Goal: Task Accomplishment & Management: Use online tool/utility

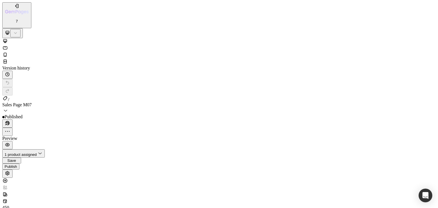
scroll to position [1283, 0]
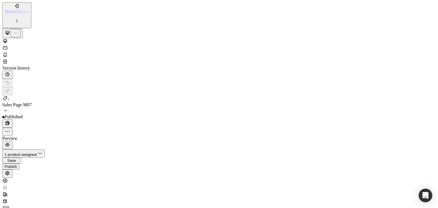
drag, startPoint x: 140, startPoint y: 35, endPoint x: 269, endPoint y: 36, distance: 128.6
paste textarea "763a92246302440b84da633d21911d6c"
type textarea "<source src="https://cdn.shopify.com/videos/c/o/v/763a92246302440b84da633d21911…"
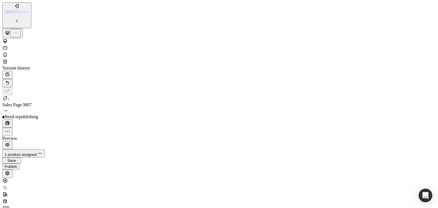
scroll to position [930, 0]
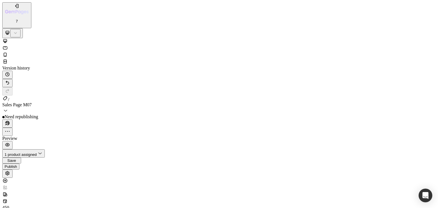
scroll to position [322, 0]
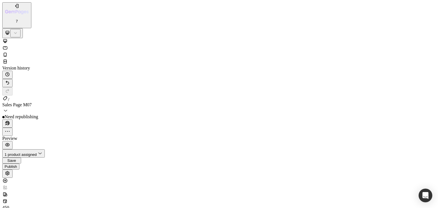
click at [8, 45] on icon at bounding box center [5, 48] width 6 height 6
click at [55, 38] on div at bounding box center [219, 51] width 434 height 27
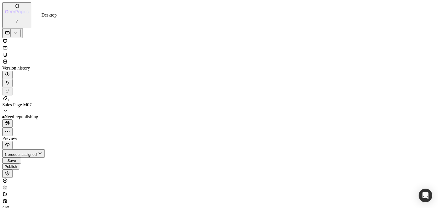
click at [8, 38] on icon at bounding box center [5, 41] width 6 height 6
click at [5, 61] on icon at bounding box center [4, 61] width 2 height 1
drag, startPoint x: 438, startPoint y: 775, endPoint x: 349, endPoint y: 657, distance: 147.8
click at [76, 52] on div at bounding box center [219, 55] width 434 height 7
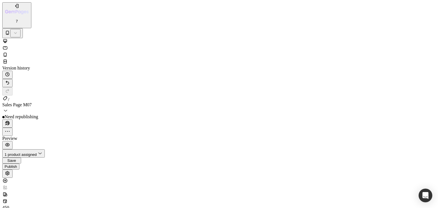
scroll to position [2440, 0]
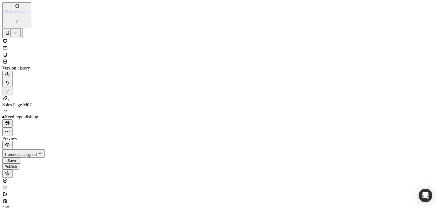
scroll to position [0, 0]
click at [17, 165] on div "Publish" at bounding box center [11, 167] width 13 height 4
click at [27, 10] on icon "button" at bounding box center [16, 12] width 23 height 5
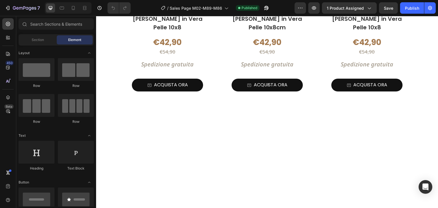
scroll to position [3576, 0]
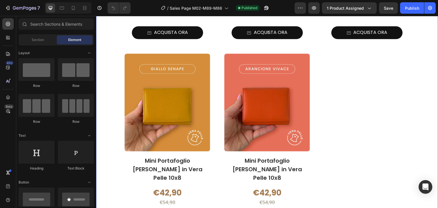
click at [323, 87] on div "Product Images Mini Portafoglio Donna in Vera Pelle 10x8 Product Title €42,90 P…" at bounding box center [267, 52] width 285 height 402
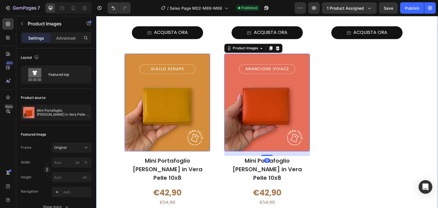
click at [328, 84] on div "Product Images 0 Mini Portafoglio Donna in Vera Pelle 10x8 Product Title €42,90…" at bounding box center [267, 52] width 285 height 402
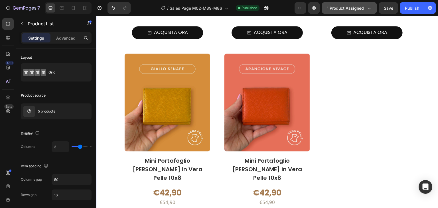
click at [368, 9] on icon "button" at bounding box center [369, 8] width 6 height 6
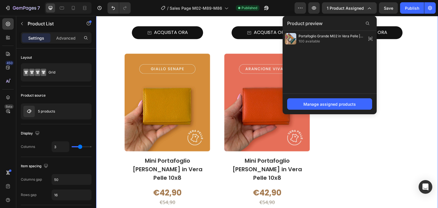
click at [319, 134] on div "Product Images Mini Portafoglio Donna in Vera Pelle 10x8 Product Title €42,90 P…" at bounding box center [267, 52] width 285 height 402
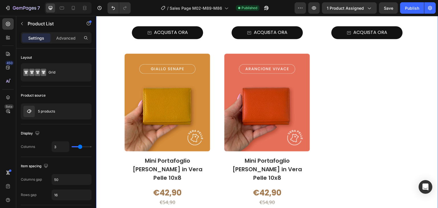
click at [311, 127] on div "Product Images Mini Portafoglio Donna in Vera Pelle 10x8 Product Title €42,90 P…" at bounding box center [267, 52] width 285 height 402
click at [217, 108] on div "Product Images Mini Portafoglio Donna in Vera Pelle 10x8 Product Title €42,90 P…" at bounding box center [267, 52] width 285 height 402
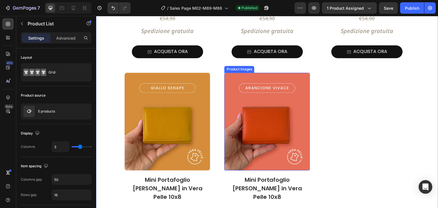
scroll to position [3548, 0]
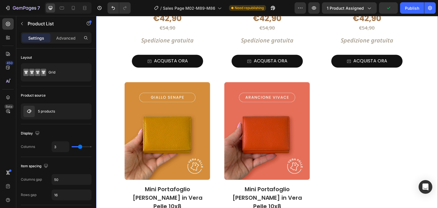
click at [217, 109] on div "Product Images Mini Portafoglio Donna in Vera Pelle 10x8 Product Title €42,90 P…" at bounding box center [267, 80] width 285 height 402
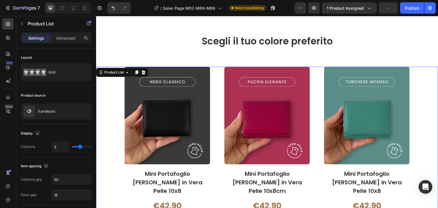
scroll to position [3348, 0]
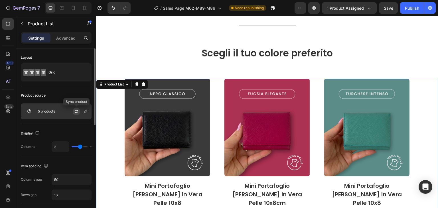
click at [76, 111] on icon "button" at bounding box center [76, 111] width 5 height 5
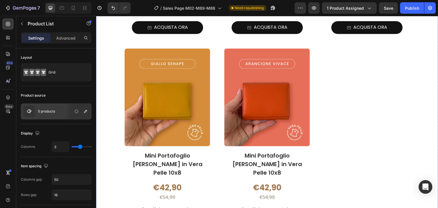
scroll to position [3605, 0]
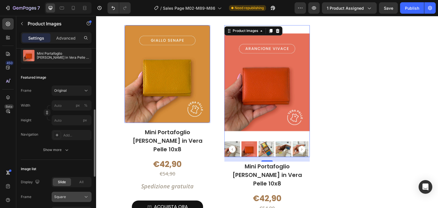
scroll to position [114, 0]
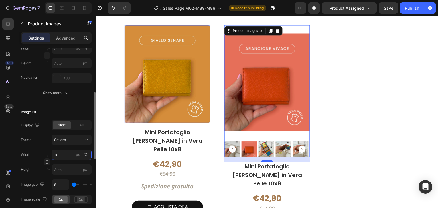
click at [64, 152] on input "20" at bounding box center [72, 155] width 40 height 10
type input "40"
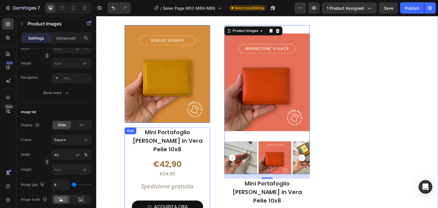
click at [327, 131] on div "Product Images 0 Mini Portafoglio Donna in Vera Pelle 10x8 Product Title €42,90…" at bounding box center [267, 48] width 285 height 453
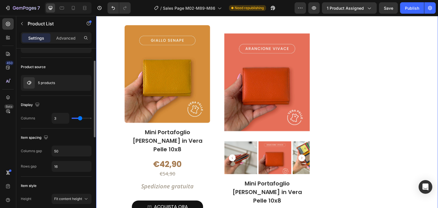
scroll to position [86, 0]
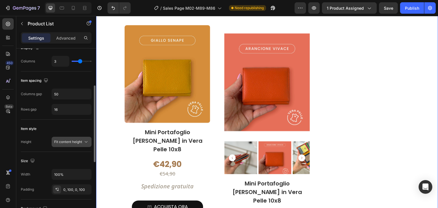
click at [63, 143] on span "Fit content height" at bounding box center [68, 142] width 28 height 4
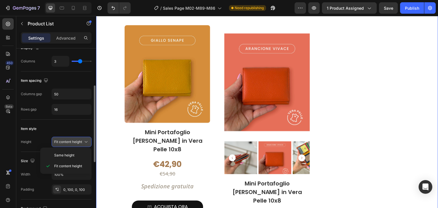
click at [64, 141] on span "Fit content height" at bounding box center [68, 142] width 28 height 4
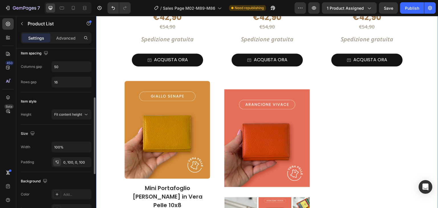
scroll to position [3548, 0]
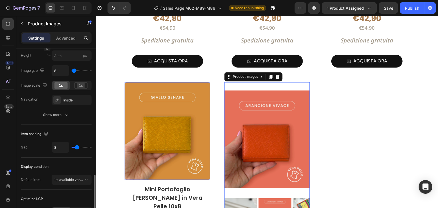
scroll to position [257, 0]
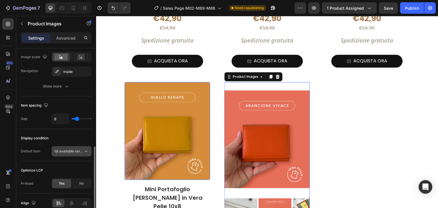
click at [61, 149] on div "1st available variant" at bounding box center [71, 152] width 35 height 6
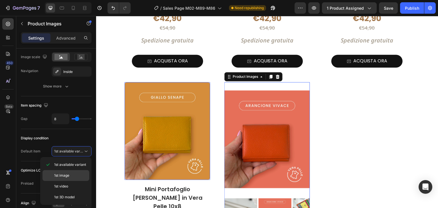
click at [58, 181] on div "1st image" at bounding box center [65, 186] width 47 height 11
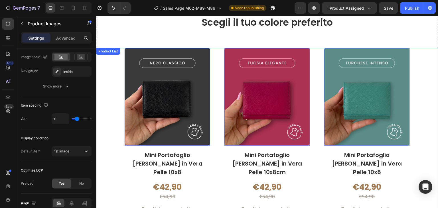
scroll to position [3377, 0]
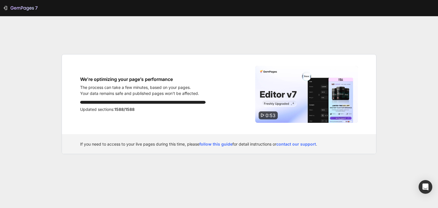
click at [137, 171] on div "7 We’re optimizing your page’s performance The process can take a few minutes, …" at bounding box center [219, 104] width 438 height 208
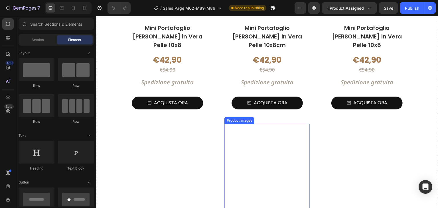
scroll to position [2589, 0]
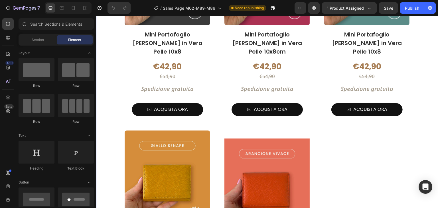
click at [214, 118] on div "Product Images Mini Portafoglio Donna in Vera Pelle 10x8 Product Title €42,90 P…" at bounding box center [267, 154] width 285 height 453
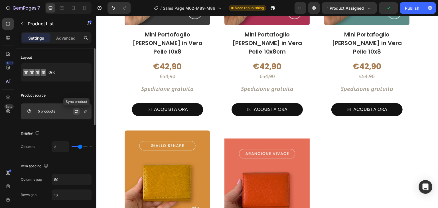
click at [76, 112] on icon "button" at bounding box center [76, 111] width 5 height 5
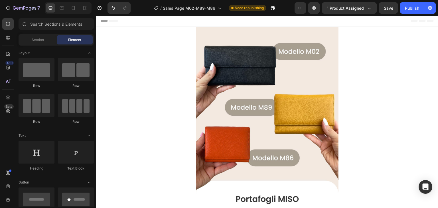
scroll to position [0, 0]
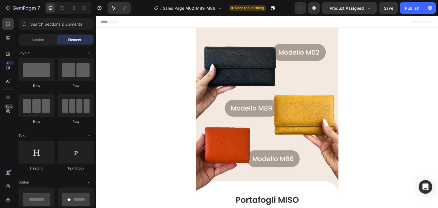
drag, startPoint x: 435, startPoint y: 123, endPoint x: 522, endPoint y: 31, distance: 125.7
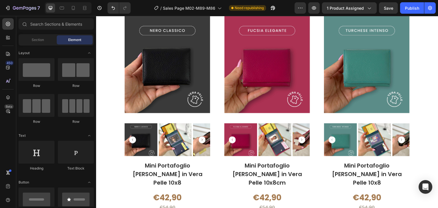
scroll to position [3422, 0]
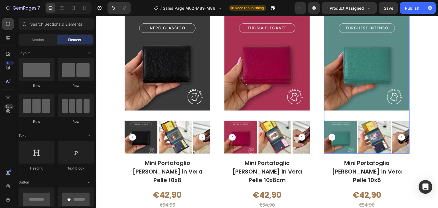
click at [210, 111] on img at bounding box center [168, 62] width 86 height 114
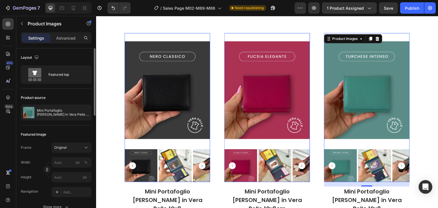
scroll to position [29, 0]
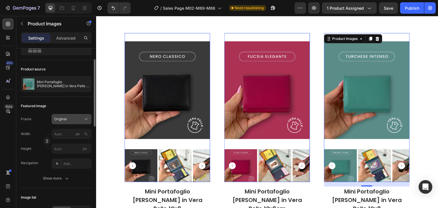
click at [69, 119] on div "Original" at bounding box center [68, 119] width 28 height 5
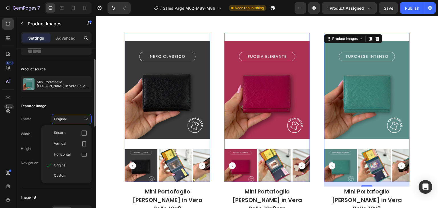
click at [71, 140] on div "Vertical" at bounding box center [67, 144] width 46 height 11
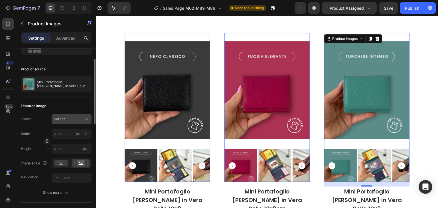
click at [69, 118] on div "Vertical" at bounding box center [68, 119] width 28 height 5
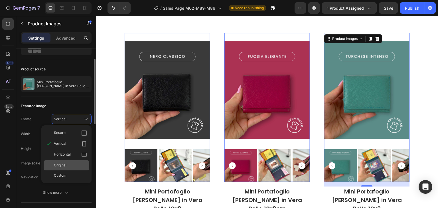
click at [62, 161] on div "Original" at bounding box center [67, 165] width 46 height 10
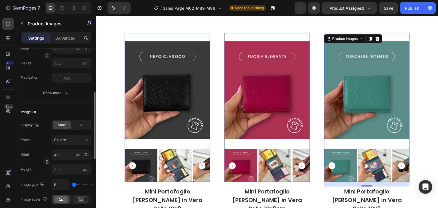
scroll to position [143, 0]
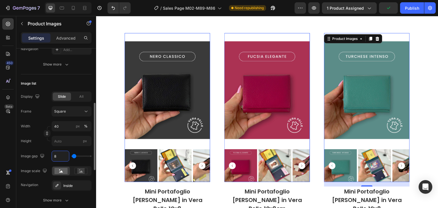
click at [64, 157] on input "8" at bounding box center [60, 156] width 17 height 10
type input "1"
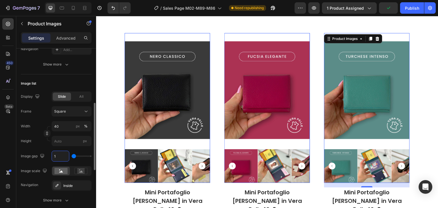
type input "10"
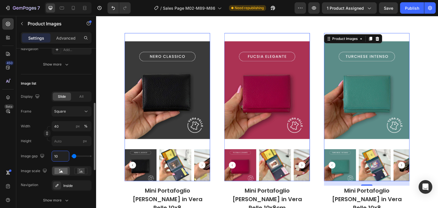
click at [64, 158] on input "10" at bounding box center [60, 156] width 17 height 10
type input "8"
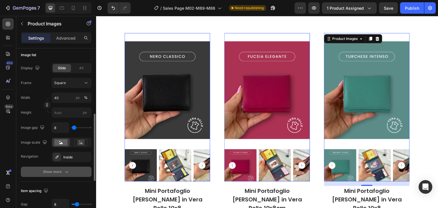
click at [50, 176] on button "Show more" at bounding box center [56, 172] width 71 height 10
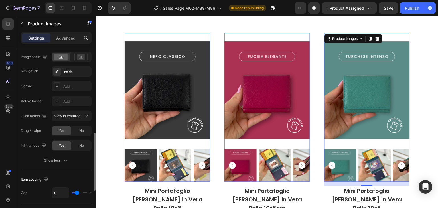
scroll to position [285, 0]
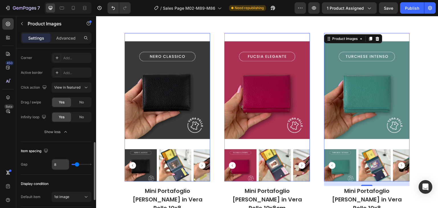
click at [60, 163] on input "8" at bounding box center [60, 164] width 17 height 10
type input "2"
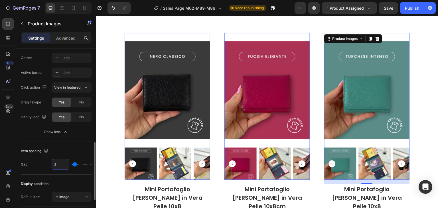
click at [62, 162] on input "2" at bounding box center [60, 164] width 17 height 10
click at [62, 161] on input "2" at bounding box center [60, 164] width 17 height 10
type input "8"
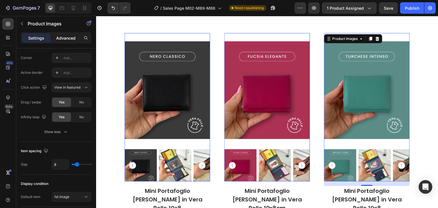
click at [70, 37] on p "Advanced" at bounding box center [65, 38] width 19 height 6
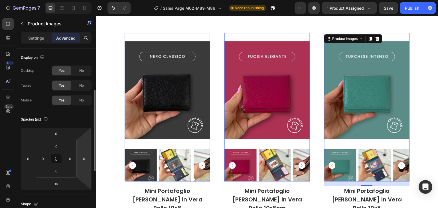
scroll to position [57, 0]
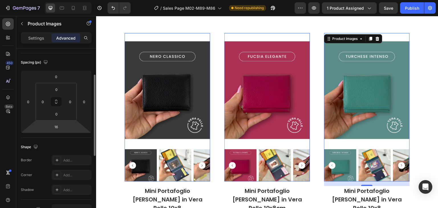
click at [63, 0] on html "7 Version history / Sales Page M02-M89-M86 Need republishing Preview 1 product …" at bounding box center [219, 0] width 438 height 0
click at [59, 125] on input "18" at bounding box center [55, 127] width 11 height 9
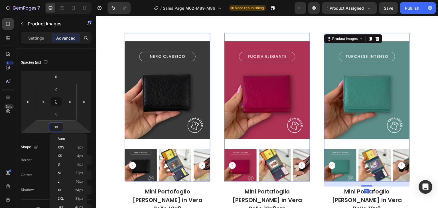
click at [59, 125] on input "18" at bounding box center [55, 127] width 11 height 9
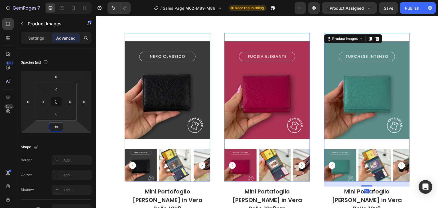
click at [59, 125] on input "18" at bounding box center [55, 127] width 11 height 9
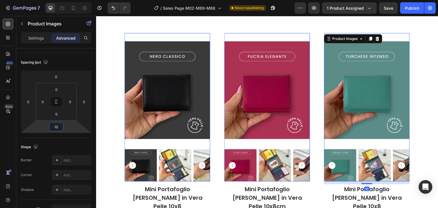
click at [59, 125] on input "10" at bounding box center [55, 127] width 11 height 9
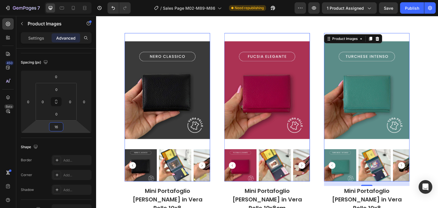
type input "16"
click at [143, 133] on img at bounding box center [168, 90] width 86 height 114
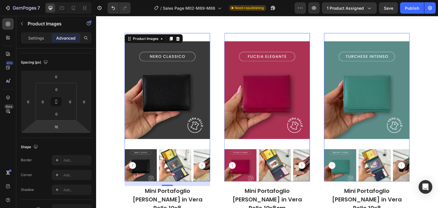
click at [144, 138] on img at bounding box center [168, 90] width 86 height 114
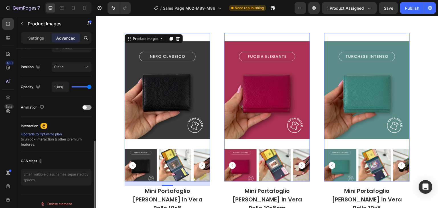
scroll to position [204, 0]
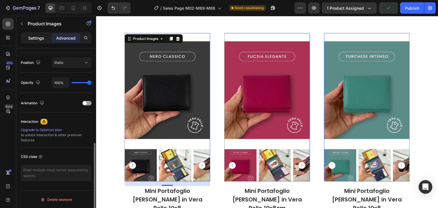
click at [41, 39] on p "Settings" at bounding box center [36, 38] width 16 height 6
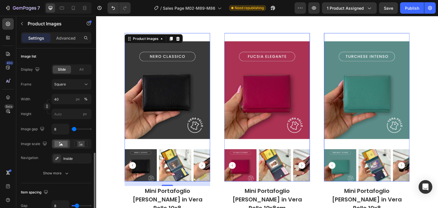
scroll to position [113, 0]
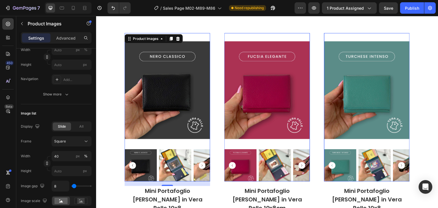
click at [155, 64] on img at bounding box center [168, 90] width 86 height 114
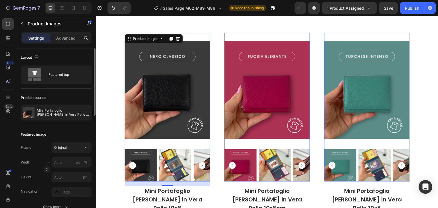
scroll to position [29, 0]
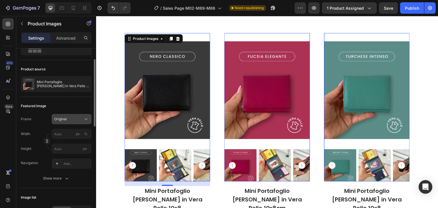
click at [70, 118] on div "Original" at bounding box center [68, 119] width 28 height 5
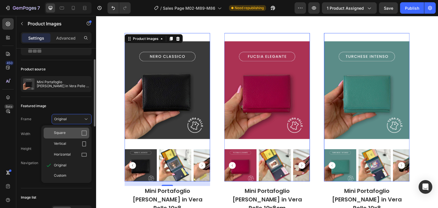
click at [70, 134] on div "Square" at bounding box center [70, 133] width 33 height 6
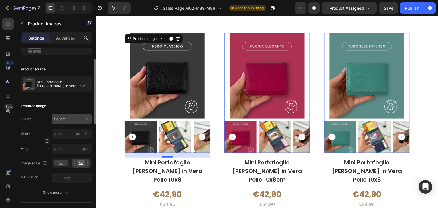
click at [68, 118] on div "Square" at bounding box center [68, 119] width 28 height 5
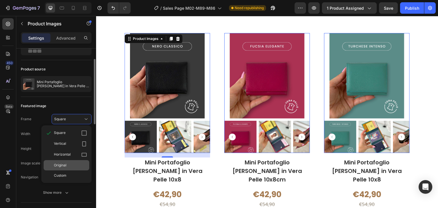
drag, startPoint x: 65, startPoint y: 152, endPoint x: 64, endPoint y: 161, distance: 8.3
click at [64, 161] on div "Square Vertical Horizontal Original Custom" at bounding box center [66, 154] width 50 height 53
click at [62, 164] on span "Original" at bounding box center [60, 165] width 13 height 5
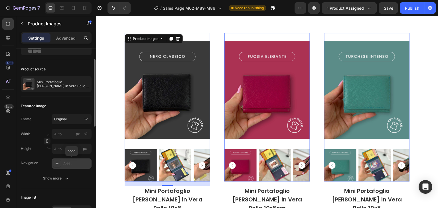
scroll to position [57, 0]
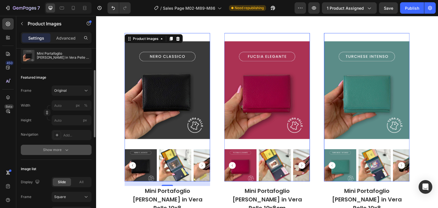
click at [63, 151] on div "Show more" at bounding box center [56, 150] width 27 height 6
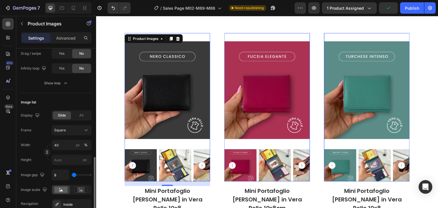
scroll to position [257, 0]
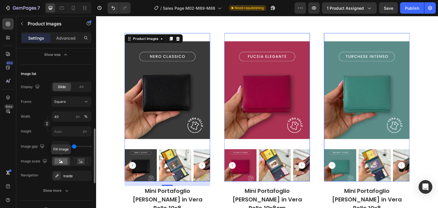
click at [64, 161] on rect at bounding box center [60, 161] width 13 height 6
click at [84, 161] on rect at bounding box center [80, 162] width 7 height 6
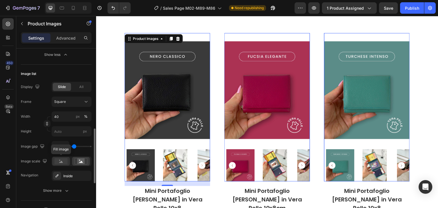
click at [63, 160] on rect at bounding box center [60, 161] width 13 height 6
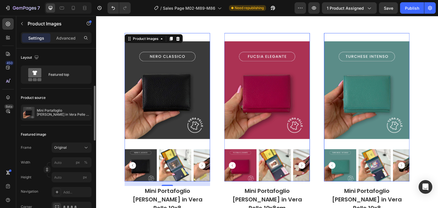
scroll to position [86, 0]
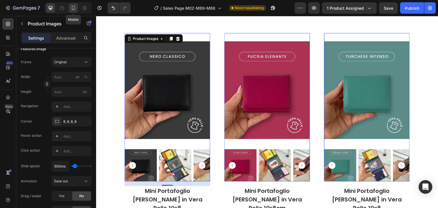
click at [73, 7] on icon at bounding box center [73, 8] width 6 height 6
type input "100"
type input "400"
type input "20"
type input "10"
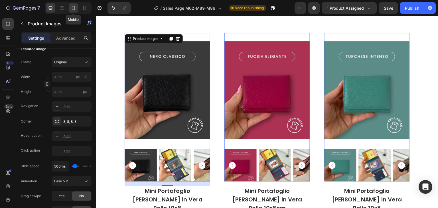
type input "10"
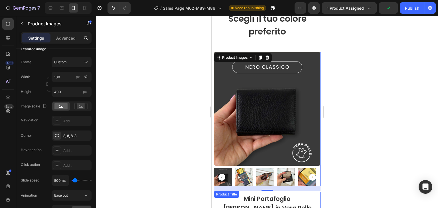
scroll to position [3151, 0]
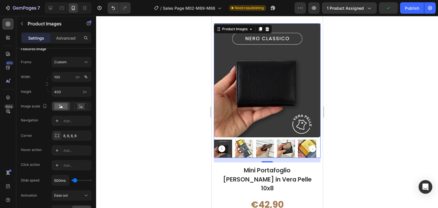
click at [272, 147] on img at bounding box center [265, 149] width 18 height 18
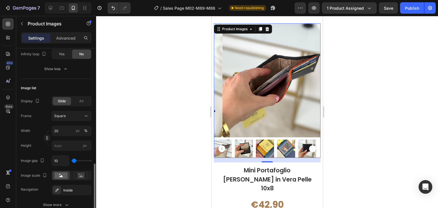
scroll to position [285, 0]
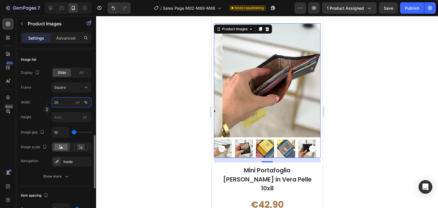
click at [64, 101] on input "20" at bounding box center [72, 102] width 40 height 10
type input "40"
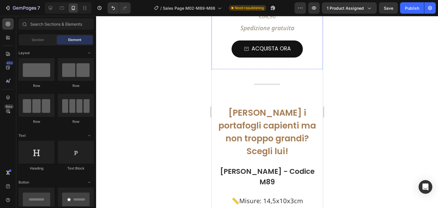
scroll to position [2881, 0]
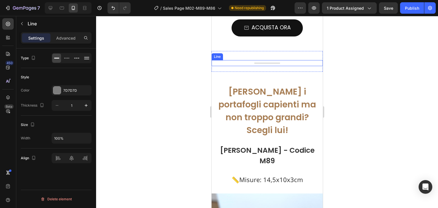
click at [287, 64] on div "Title Line" at bounding box center [266, 63] width 111 height 6
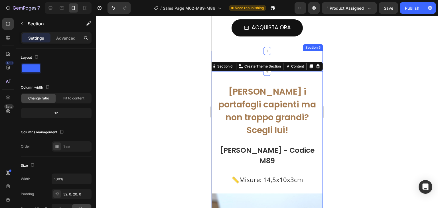
scroll to position [157, 0]
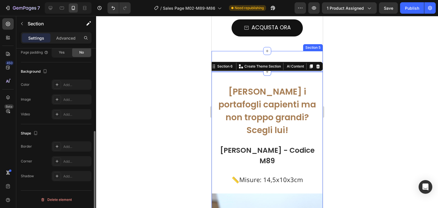
click at [301, 54] on div "Title Line Section 5" at bounding box center [266, 61] width 111 height 21
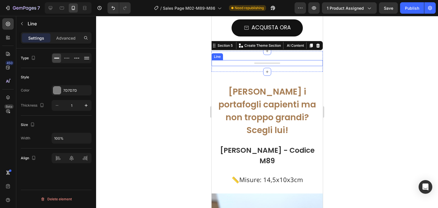
click at [306, 64] on div "Title Line" at bounding box center [266, 63] width 111 height 6
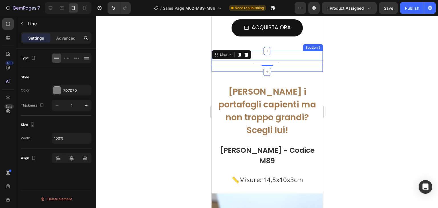
click at [307, 54] on div "Title Line 0 Section 5" at bounding box center [266, 61] width 111 height 21
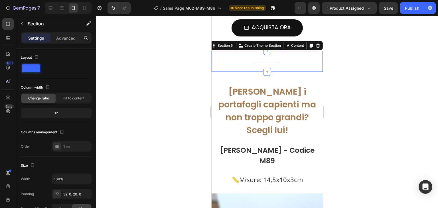
click at [382, 60] on div at bounding box center [267, 112] width 342 height 192
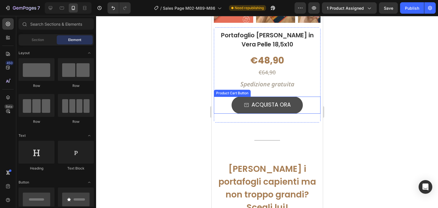
scroll to position [2795, 0]
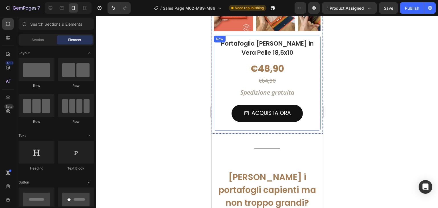
click at [352, 131] on div at bounding box center [267, 112] width 342 height 192
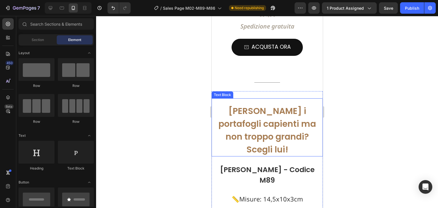
scroll to position [2823, 0]
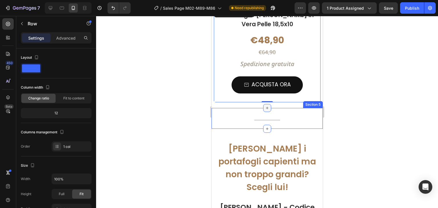
click at [268, 110] on div at bounding box center [267, 108] width 8 height 8
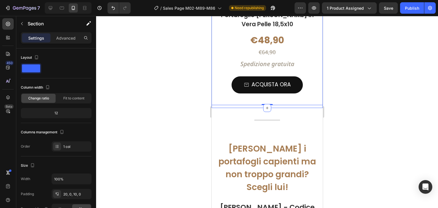
click at [59, 35] on p "Advanced" at bounding box center [65, 38] width 19 height 6
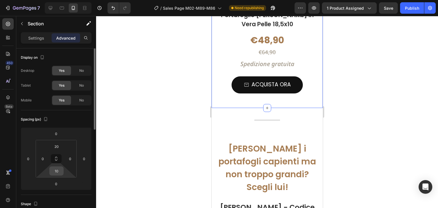
click at [60, 170] on input "10" at bounding box center [56, 171] width 11 height 9
type input "0"
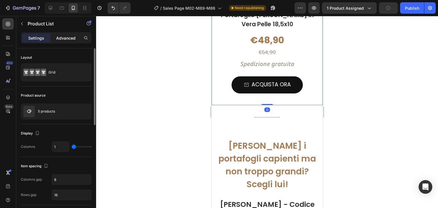
click at [61, 42] on div "Advanced" at bounding box center [66, 37] width 29 height 9
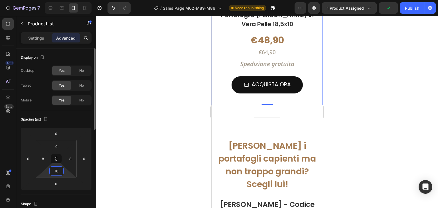
click at [55, 168] on input "10" at bounding box center [56, 171] width 11 height 9
type input "0"
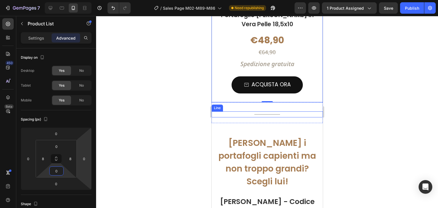
click at [277, 115] on div "Title Line" at bounding box center [266, 115] width 111 height 6
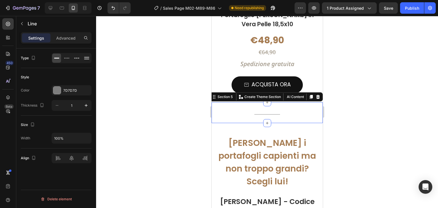
click at [277, 119] on div "Title Line Section 5 Create Theme Section AI Content Write with GemAI What woul…" at bounding box center [266, 112] width 111 height 21
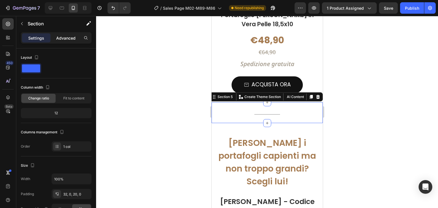
click at [68, 37] on p "Advanced" at bounding box center [65, 38] width 19 height 6
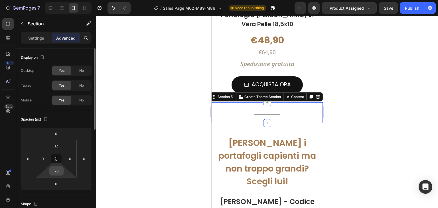
click at [57, 169] on input "20" at bounding box center [56, 171] width 11 height 9
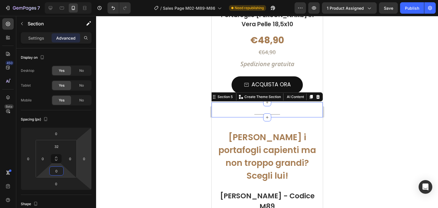
type input "0"
click at [373, 99] on div at bounding box center [267, 112] width 342 height 192
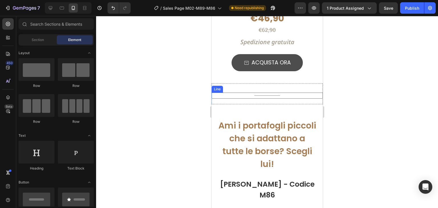
scroll to position [5134, 0]
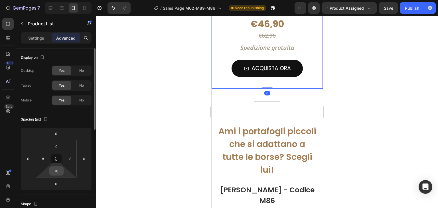
click at [56, 170] on input "10" at bounding box center [56, 171] width 11 height 9
type input "0"
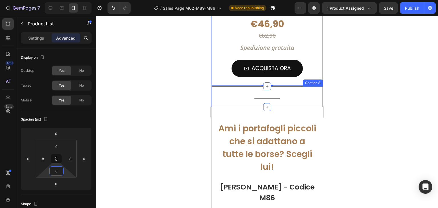
click at [280, 93] on div "Title Line Section 8" at bounding box center [266, 96] width 111 height 21
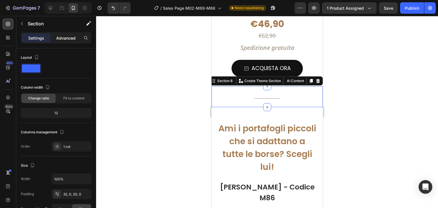
click at [71, 41] on div "Advanced" at bounding box center [66, 37] width 29 height 9
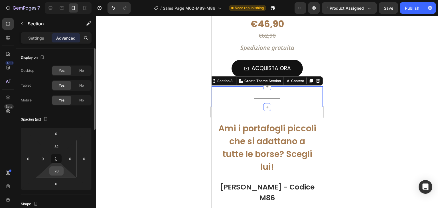
click at [60, 167] on input "20" at bounding box center [56, 171] width 11 height 9
type input "0"
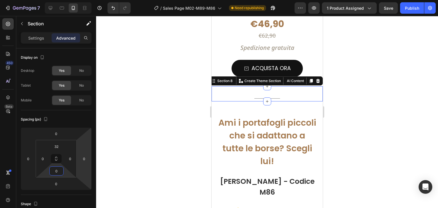
click at [400, 104] on div at bounding box center [267, 112] width 342 height 192
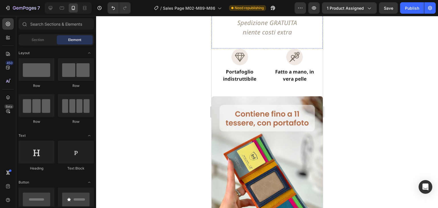
scroll to position [5476, 0]
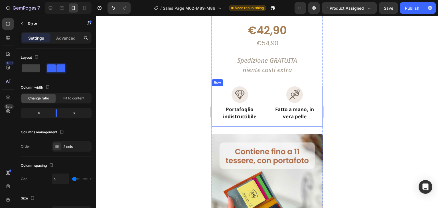
click at [264, 86] on div "Image Portafoglio indistruttibile Text Block Image Fatto a mano, in vera pelle …" at bounding box center [266, 106] width 111 height 40
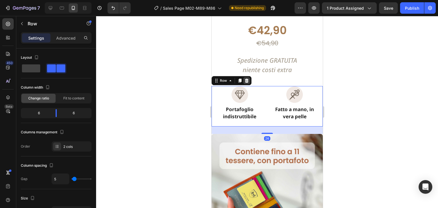
click at [246, 78] on icon at bounding box center [247, 80] width 4 height 4
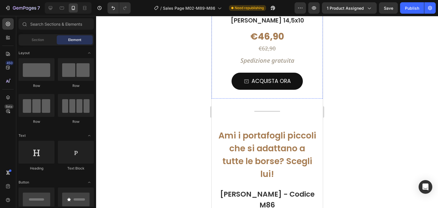
scroll to position [3857, 0]
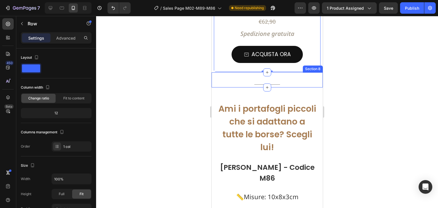
click at [282, 73] on div "Title Line Section 8" at bounding box center [266, 79] width 111 height 15
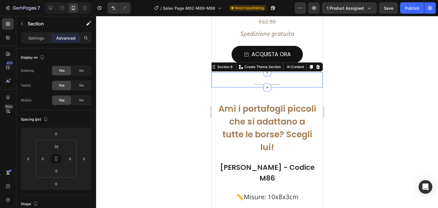
click at [287, 78] on div "Title Line Section 8 Create Theme Section AI Content Write with GemAI What woul…" at bounding box center [266, 79] width 111 height 15
click at [397, 65] on div at bounding box center [267, 112] width 342 height 192
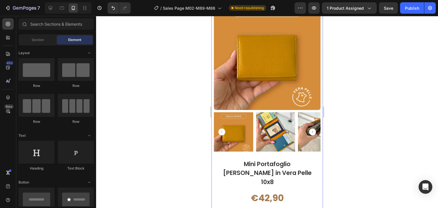
scroll to position [6025, 0]
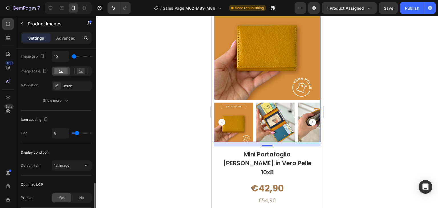
scroll to position [298, 0]
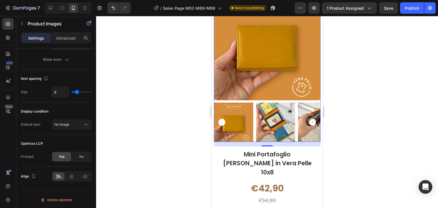
click at [401, 147] on div at bounding box center [267, 112] width 342 height 192
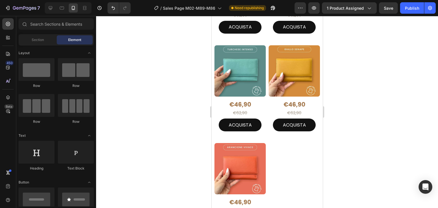
scroll to position [7002, 0]
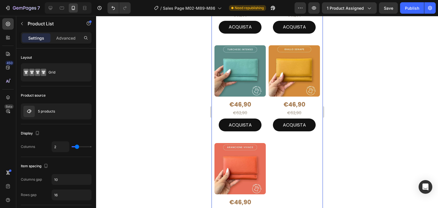
click at [264, 66] on div "Product Images €46,90 Product Price Product Price €62,90 Product Price Product …" at bounding box center [267, 91] width 106 height 289
click at [265, 66] on div "Product Images €46,90 Product Price Product Price €62,90 Product Price Product …" at bounding box center [267, 91] width 106 height 289
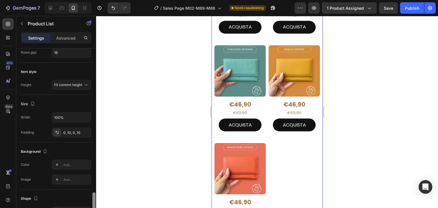
scroll to position [227, 0]
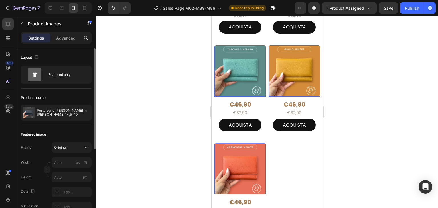
scroll to position [29, 0]
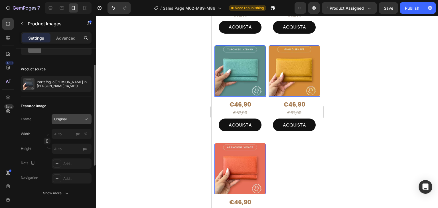
click at [70, 121] on div "Original" at bounding box center [71, 119] width 35 height 6
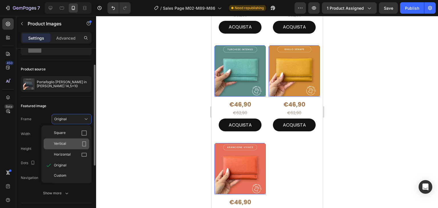
click at [68, 141] on div "Vertical" at bounding box center [70, 144] width 33 height 6
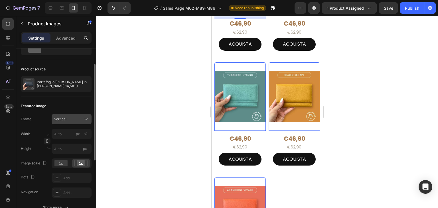
click at [71, 118] on div "Vertical" at bounding box center [68, 119] width 28 height 5
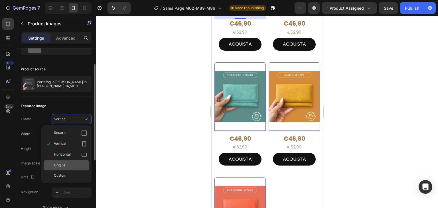
click at [62, 166] on span "Original" at bounding box center [60, 165] width 13 height 5
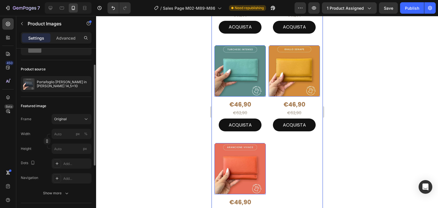
click at [374, 126] on div at bounding box center [267, 112] width 342 height 192
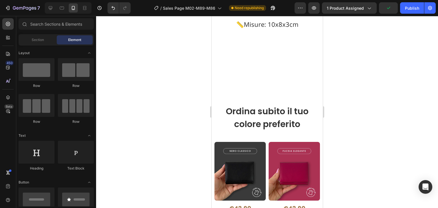
scroll to position [7378, 0]
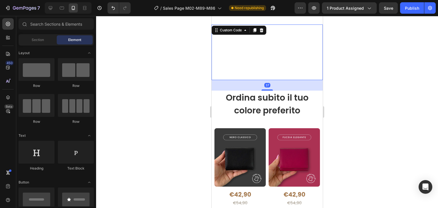
click at [285, 80] on video "Il tuo browser non supporta il video." at bounding box center [266, 53] width 111 height 56
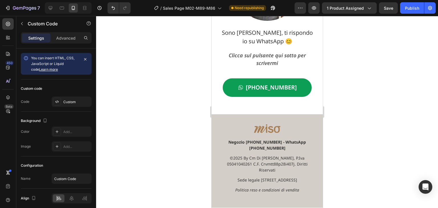
scroll to position [7977, 0]
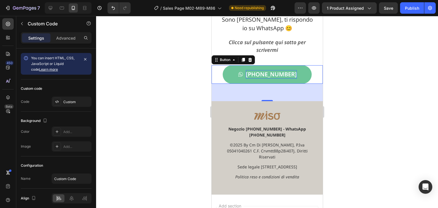
click at [274, 79] on p "[PHONE_NUMBER]" at bounding box center [271, 74] width 51 height 9
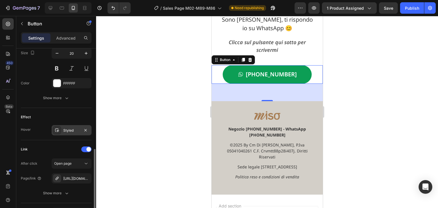
scroll to position [322, 0]
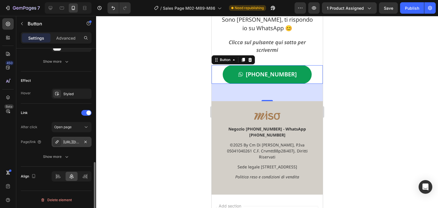
click at [72, 141] on div "[URL][DOMAIN_NAME]" at bounding box center [71, 142] width 17 height 5
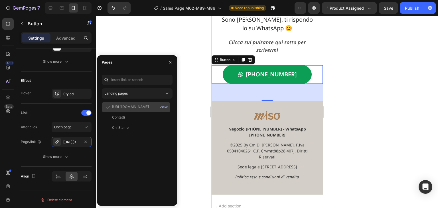
click at [163, 108] on div "View" at bounding box center [163, 107] width 8 height 5
click at [381, 157] on div at bounding box center [267, 112] width 342 height 192
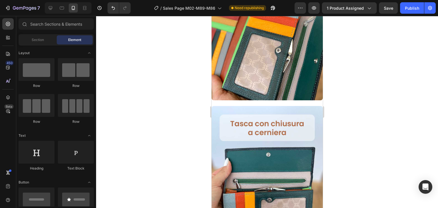
scroll to position [0, 0]
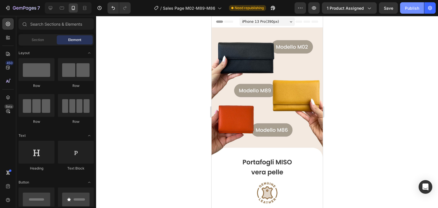
click at [416, 8] on div "Publish" at bounding box center [412, 8] width 14 height 6
click at [60, 6] on icon at bounding box center [62, 8] width 6 height 6
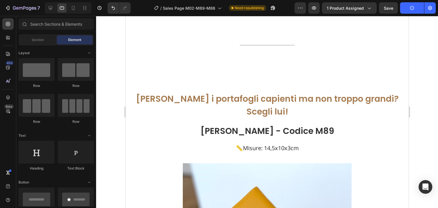
scroll to position [1397, 0]
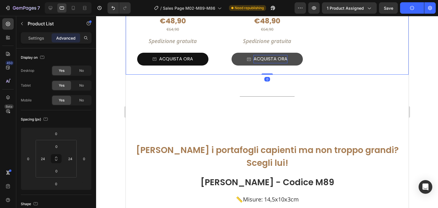
drag, startPoint x: 264, startPoint y: 76, endPoint x: 265, endPoint y: 57, distance: 18.3
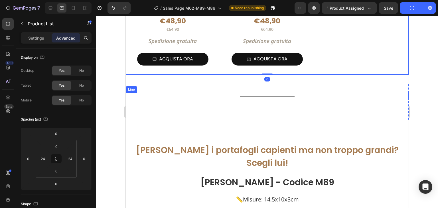
click at [277, 93] on div "Title Line" at bounding box center [266, 96] width 283 height 7
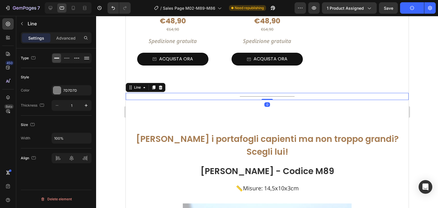
drag, startPoint x: 266, startPoint y: 106, endPoint x: 265, endPoint y: 79, distance: 27.1
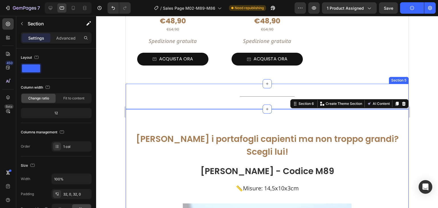
click at [270, 98] on div "Title Line Section 5" at bounding box center [266, 96] width 283 height 25
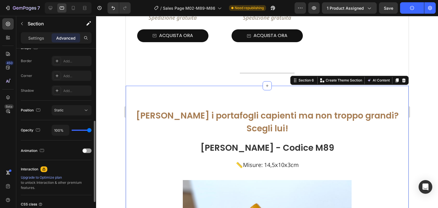
scroll to position [1455, 0]
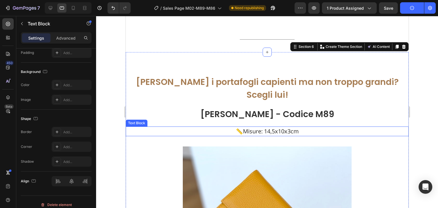
click at [351, 127] on p "📏Misure: 14,5x10x3cm" at bounding box center [267, 131] width 282 height 9
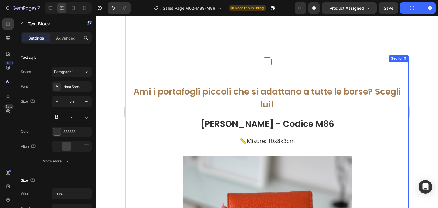
scroll to position [2367, 0]
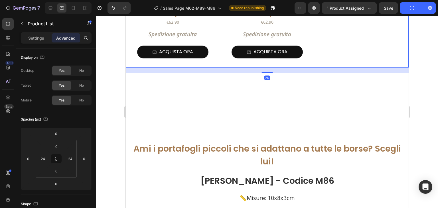
drag, startPoint x: 269, startPoint y: 70, endPoint x: 271, endPoint y: 56, distance: 13.5
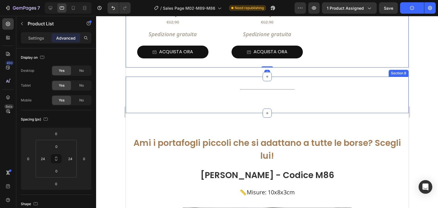
click at [277, 82] on div "Title Line Section 8" at bounding box center [266, 95] width 283 height 37
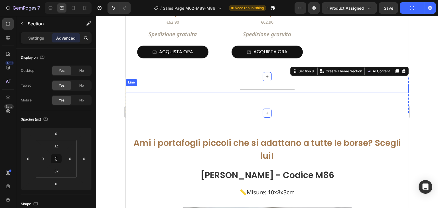
click at [277, 88] on div "Title Line" at bounding box center [266, 89] width 283 height 7
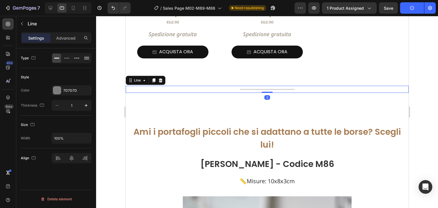
drag, startPoint x: 267, startPoint y: 100, endPoint x: 275, endPoint y: 61, distance: 40.0
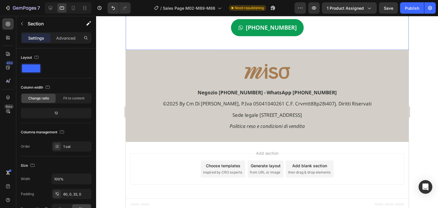
scroll to position [4939, 0]
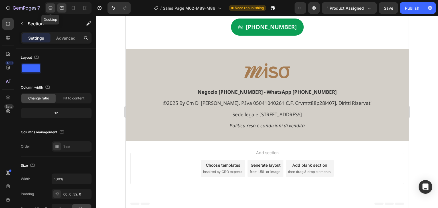
click at [50, 8] on icon at bounding box center [51, 8] width 4 height 4
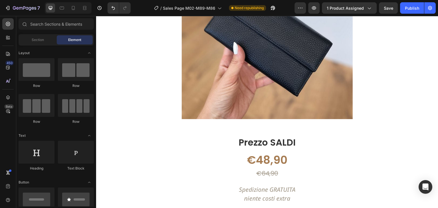
scroll to position [656, 0]
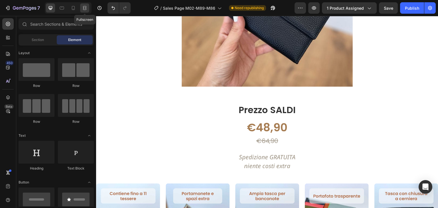
click at [86, 7] on icon at bounding box center [86, 7] width 2 height 1
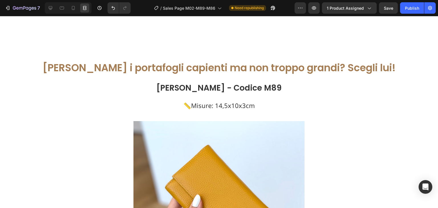
scroll to position [1626, 0]
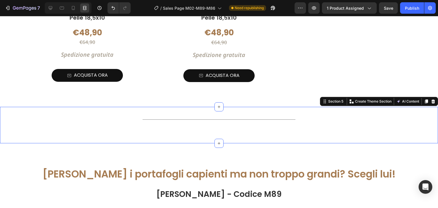
click at [285, 116] on div "Title Line" at bounding box center [219, 125] width 438 height 18
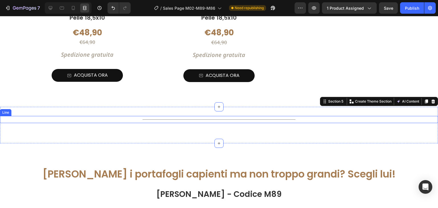
click at [218, 116] on div "Title Line" at bounding box center [219, 119] width 438 height 7
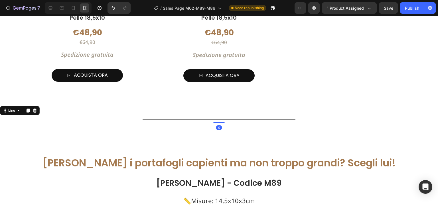
drag, startPoint x: 216, startPoint y: 113, endPoint x: 231, endPoint y: 84, distance: 32.2
type input "0"
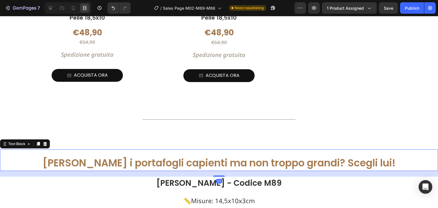
click at [394, 156] on p "[PERSON_NAME] i portafogli capienti ma non troppo grandi? Scegli lui!" at bounding box center [219, 163] width 437 height 15
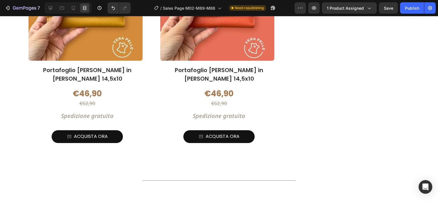
scroll to position [2709, 0]
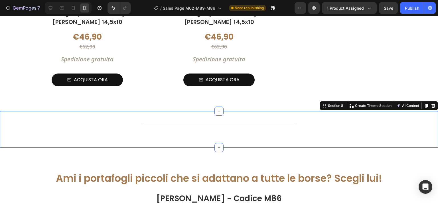
click at [275, 120] on div "Title Line" at bounding box center [219, 129] width 438 height 18
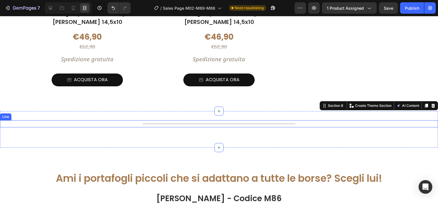
click at [269, 120] on div "Title Line" at bounding box center [219, 123] width 438 height 7
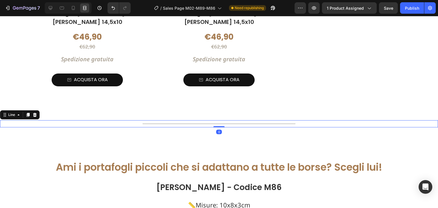
drag, startPoint x: 213, startPoint y: 120, endPoint x: 243, endPoint y: 96, distance: 38.5
click at [221, 90] on div "Title Line Scegli il tuo colore preferito Text Block Product Images Portafoglio…" at bounding box center [219, 134] width 438 height 5633
type input "0"
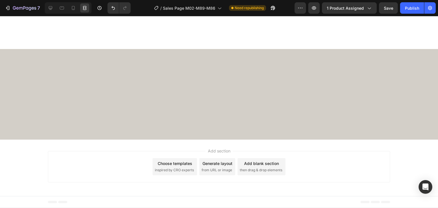
scroll to position [0, 0]
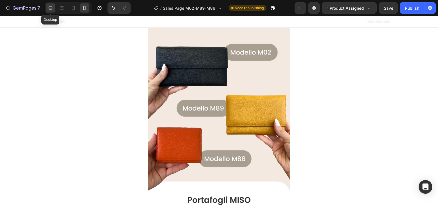
click at [48, 4] on div at bounding box center [50, 7] width 9 height 9
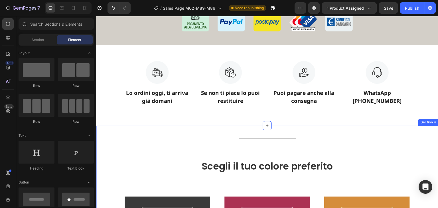
scroll to position [1055, 0]
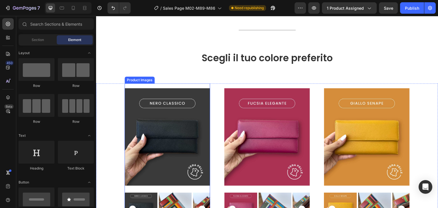
click at [190, 129] on img at bounding box center [168, 137] width 86 height 107
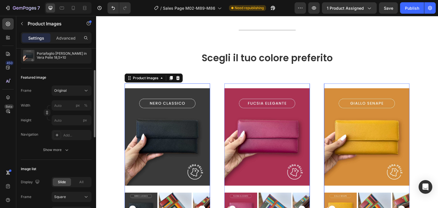
scroll to position [86, 0]
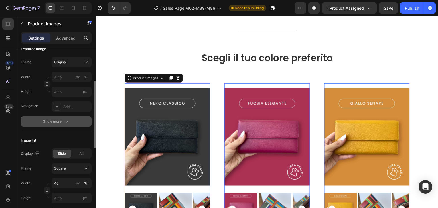
click at [40, 121] on button "Show more" at bounding box center [56, 121] width 71 height 10
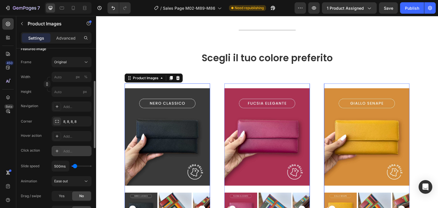
click at [63, 150] on div "Add..." at bounding box center [76, 151] width 27 height 5
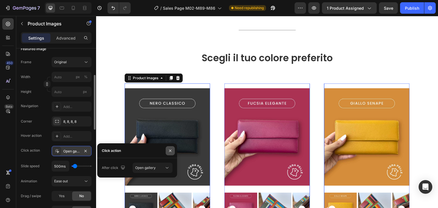
click at [170, 151] on icon "button" at bounding box center [170, 151] width 2 height 2
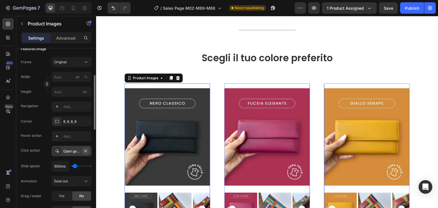
click at [88, 150] on icon "button" at bounding box center [85, 151] width 5 height 5
click at [210, 131] on img at bounding box center [168, 137] width 86 height 107
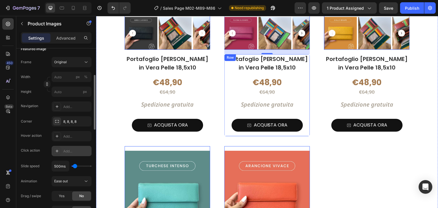
scroll to position [1255, 0]
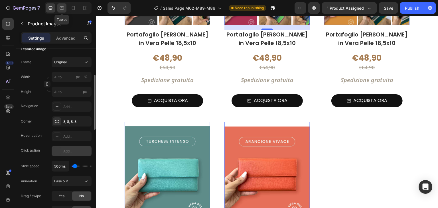
click at [63, 7] on icon at bounding box center [62, 8] width 6 height 6
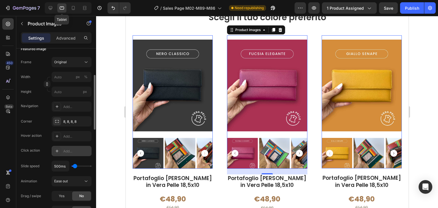
scroll to position [1085, 0]
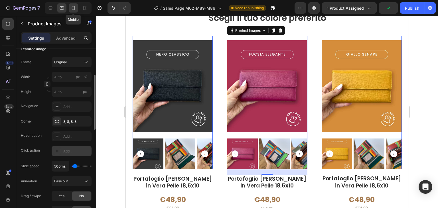
click at [75, 8] on icon at bounding box center [73, 8] width 6 height 6
type input "100"
type input "400"
type input "10"
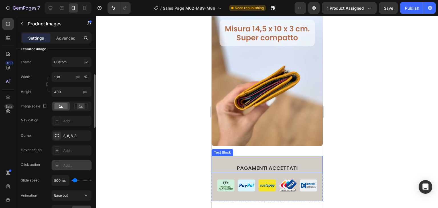
scroll to position [3236, 0]
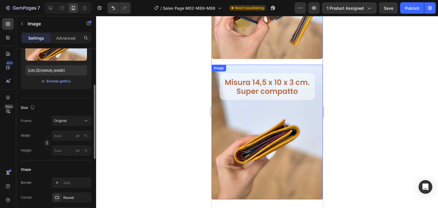
click at [267, 97] on img at bounding box center [266, 132] width 111 height 135
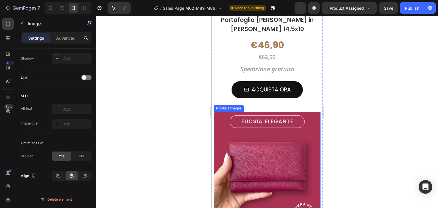
scroll to position [3750, 0]
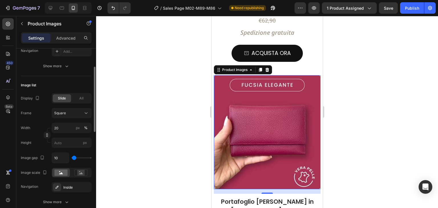
scroll to position [41, 0]
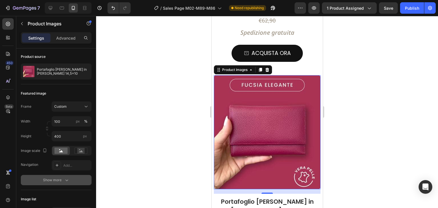
click at [51, 181] on div "Show more" at bounding box center [56, 180] width 27 height 6
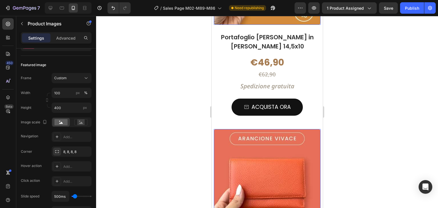
scroll to position [4406, 0]
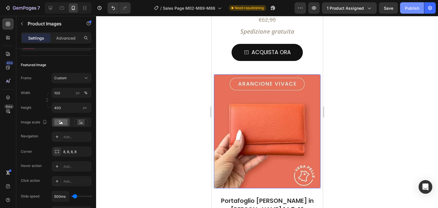
click at [412, 6] on div "Publish" at bounding box center [412, 8] width 14 height 6
